Goal: Task Accomplishment & Management: Use online tool/utility

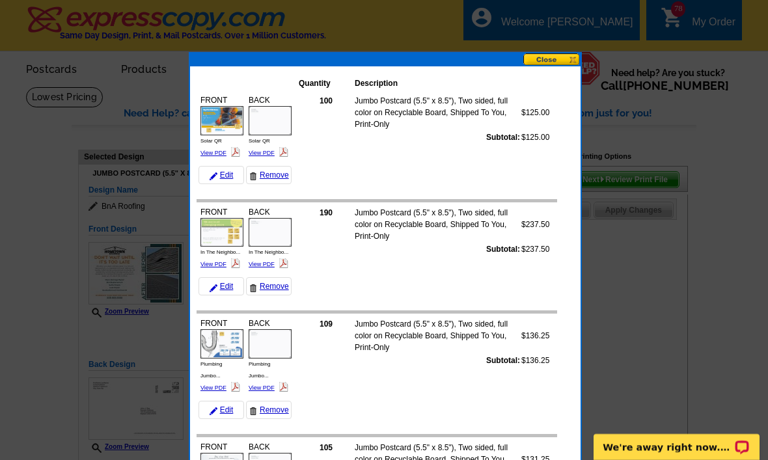
click at [230, 150] on img at bounding box center [235, 152] width 10 height 10
click at [223, 155] on link "View PDF" at bounding box center [214, 153] width 26 height 7
click at [266, 154] on link "View PDF" at bounding box center [262, 153] width 26 height 7
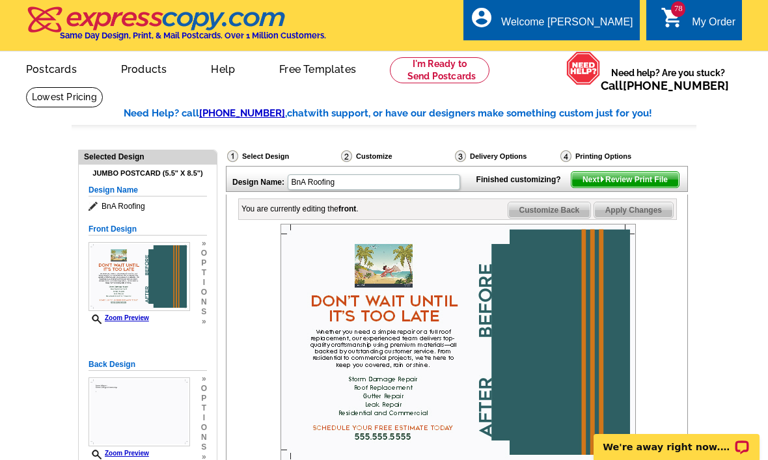
click at [696, 18] on div "My Order" at bounding box center [714, 25] width 44 height 18
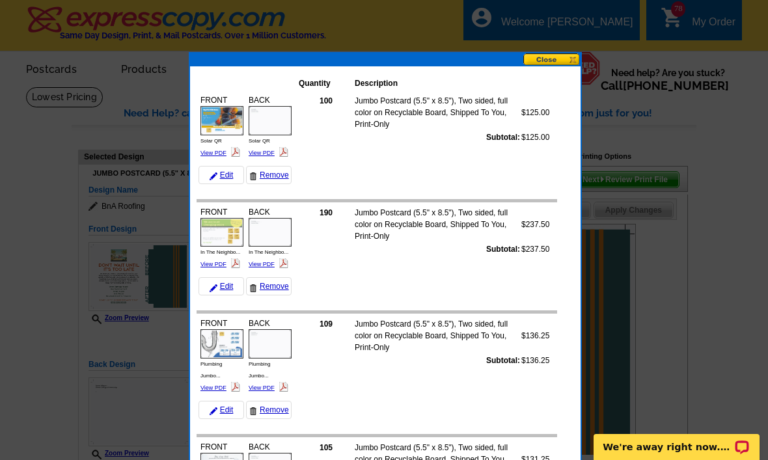
click at [223, 267] on link "View PDF" at bounding box center [214, 264] width 26 height 7
click at [267, 264] on link "View PDF" at bounding box center [262, 264] width 26 height 7
